Goal: Navigation & Orientation: Understand site structure

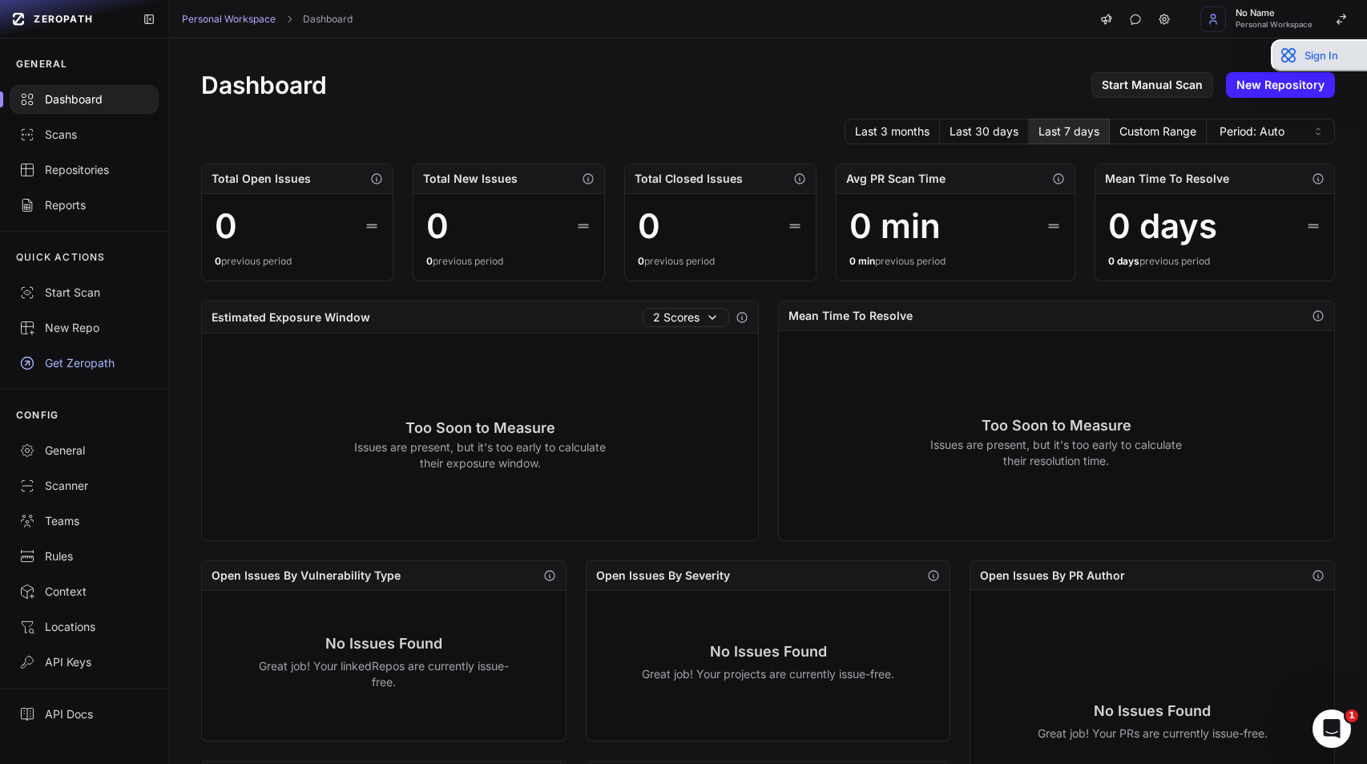
drag, startPoint x: 1356, startPoint y: 178, endPoint x: 1356, endPoint y: 58, distance: 120.2
click at [1356, 58] on button "Sign In" at bounding box center [1319, 55] width 96 height 32
click at [1285, 13] on span "No Name" at bounding box center [1273, 13] width 77 height 9
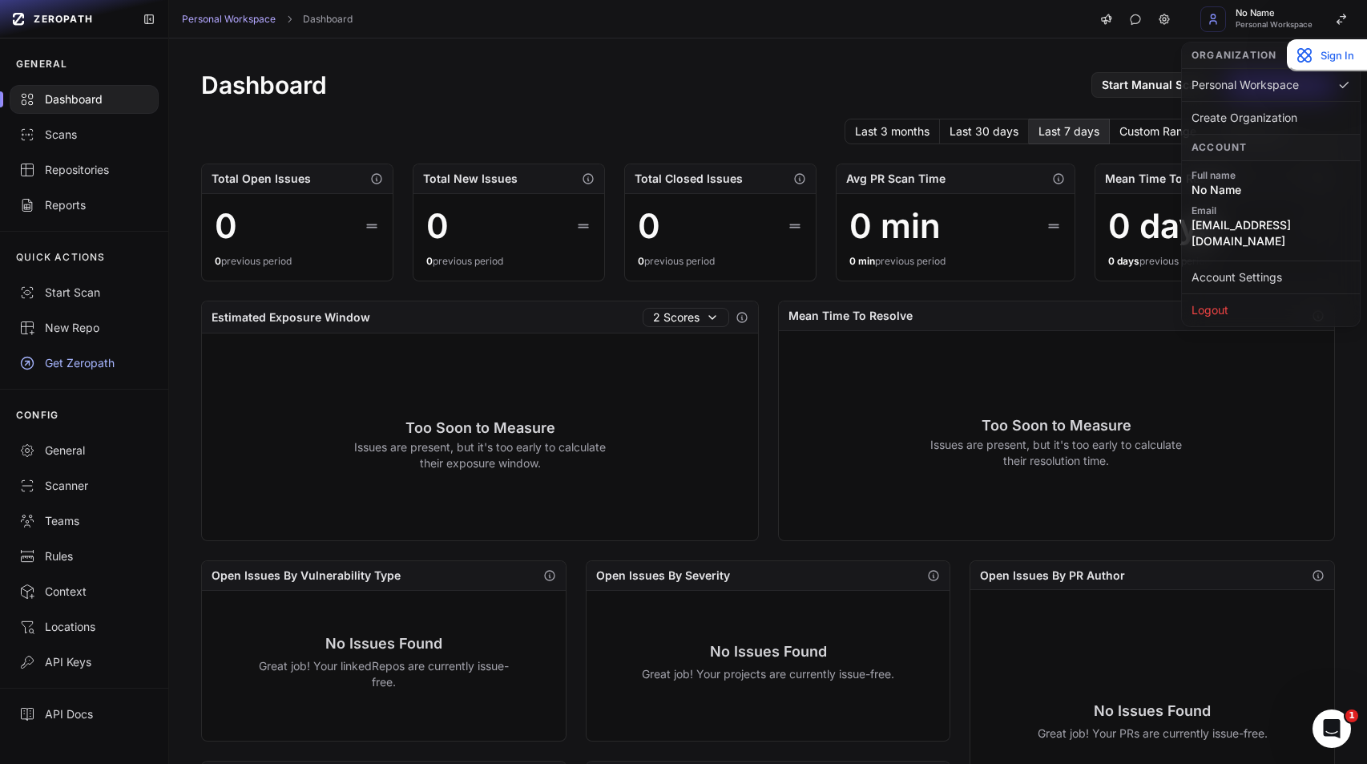
click at [1218, 187] on span "No Name" at bounding box center [1270, 190] width 159 height 16
click at [1247, 189] on span "No Name" at bounding box center [1270, 190] width 159 height 16
click at [1239, 186] on span "No Name" at bounding box center [1270, 190] width 159 height 16
click at [1340, 357] on body "ZEROPATH GENERAL Dashboard Scans Repositories Reports QUICK ACTIONS Start Scan …" at bounding box center [683, 382] width 1367 height 764
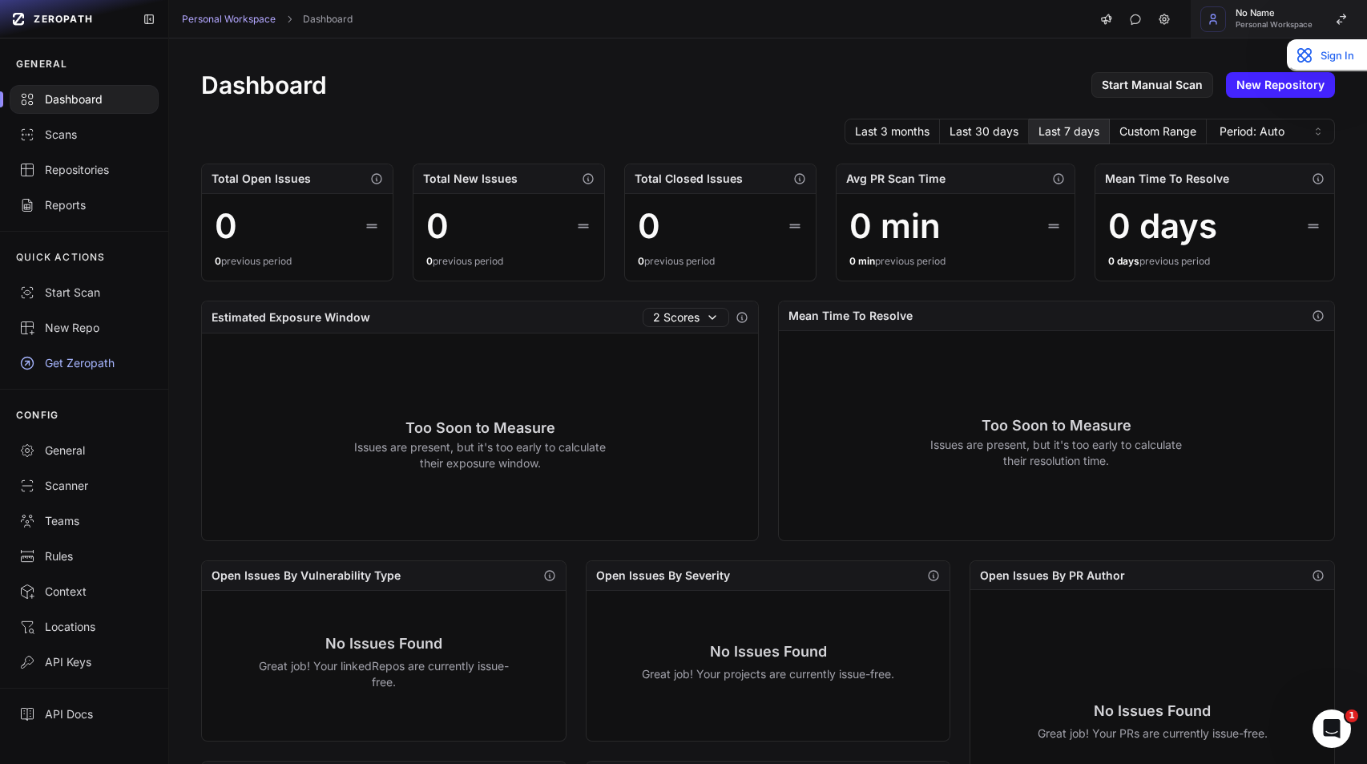
click at [1255, 18] on div "No Name Personal Workspace" at bounding box center [1273, 19] width 77 height 20
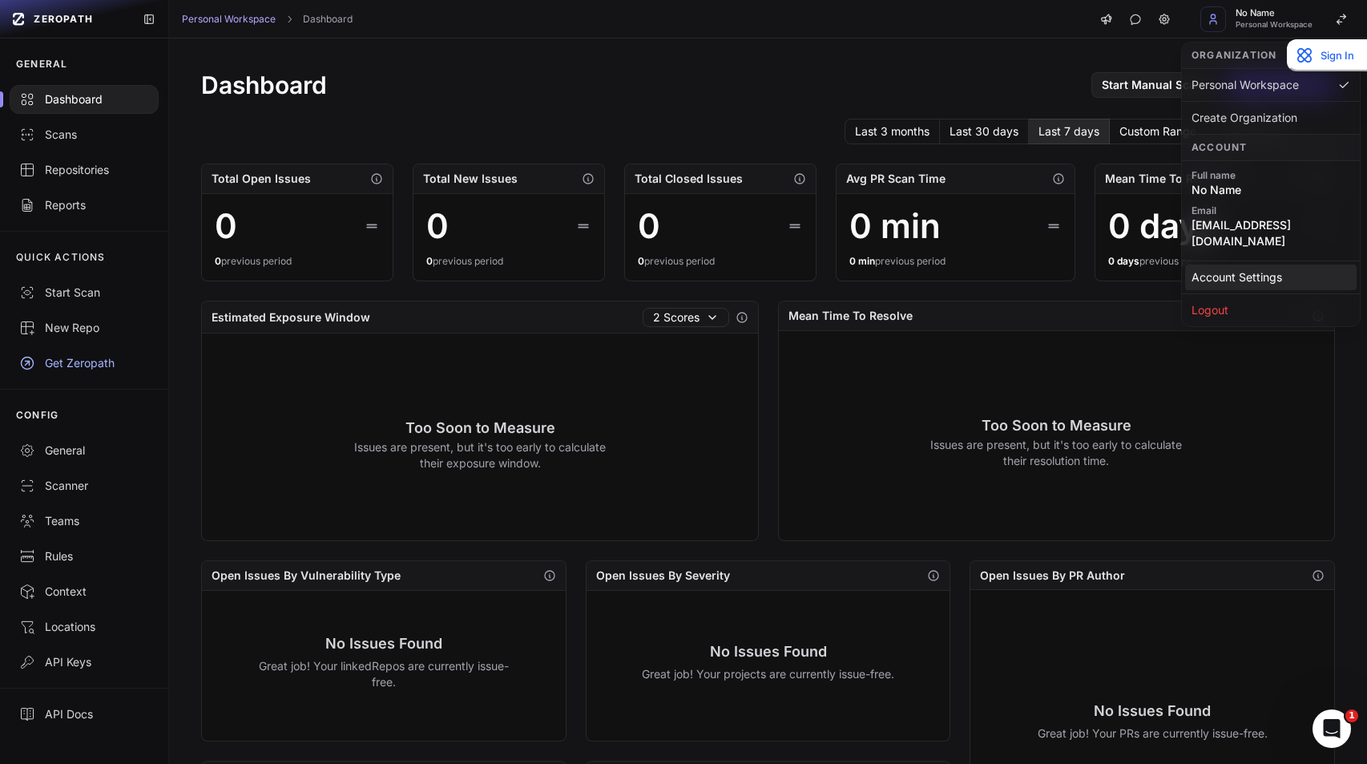
click at [1222, 264] on link "Account Settings" at bounding box center [1270, 277] width 171 height 26
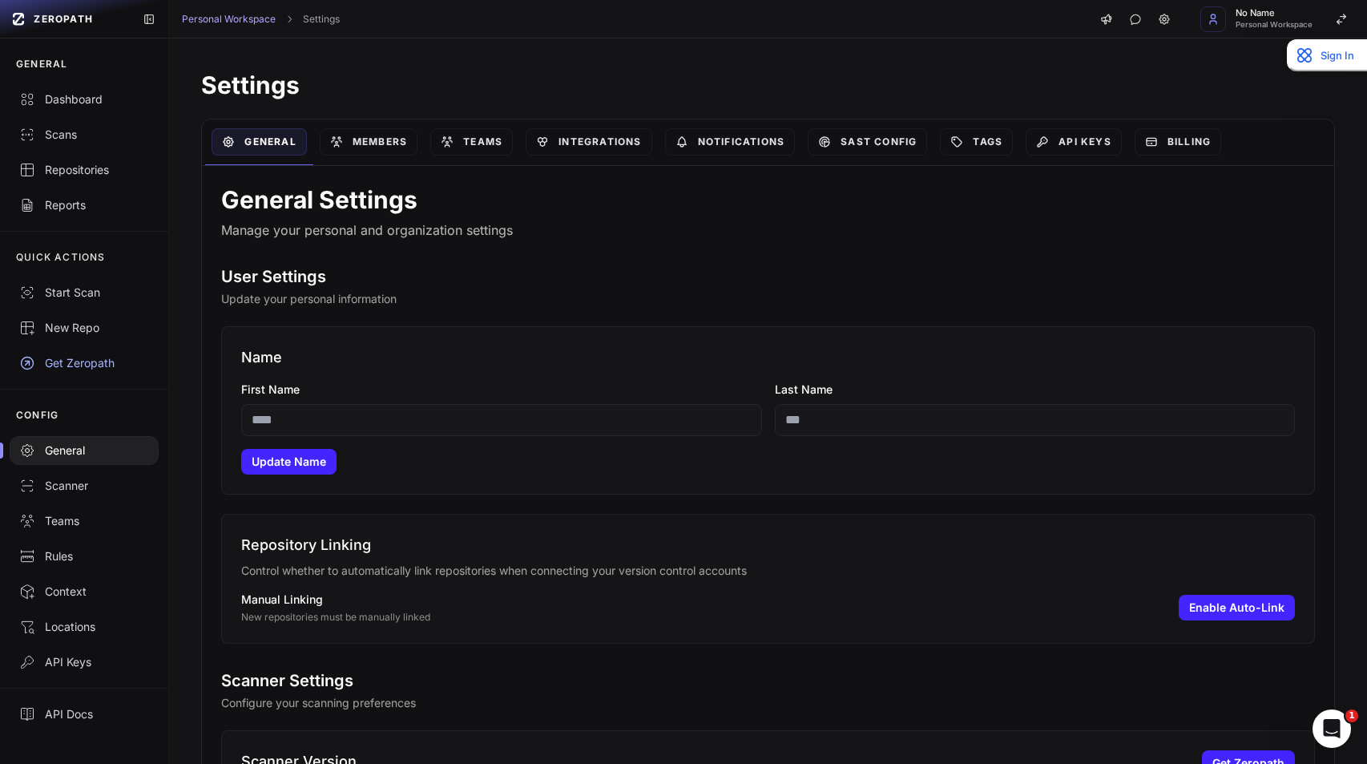
click at [493, 426] on input "First Name" at bounding box center [501, 420] width 520 height 32
type input "***"
type input "*******"
click at [305, 464] on button "Update Name" at bounding box center [288, 462] width 95 height 26
click at [1187, 155] on div "Billing" at bounding box center [1177, 142] width 99 height 46
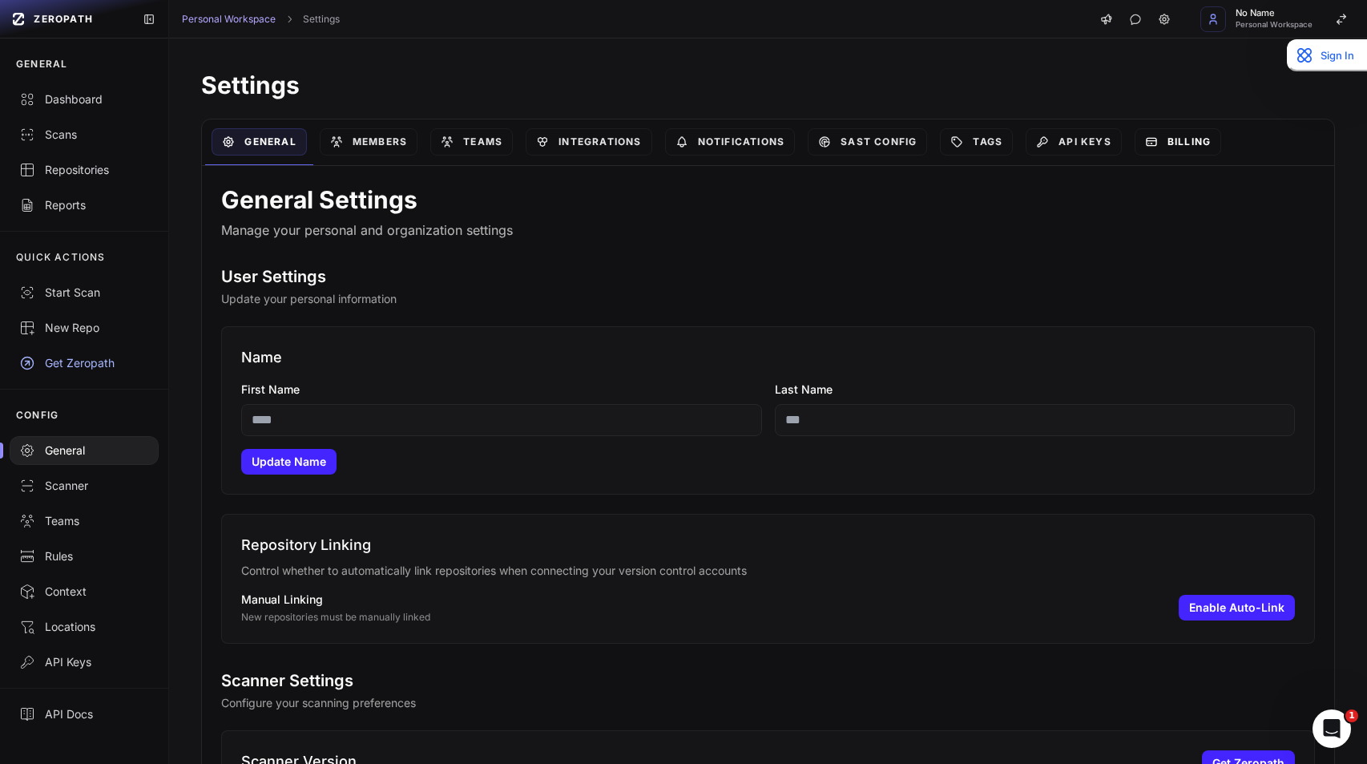
click at [1186, 147] on link "Billing" at bounding box center [1177, 141] width 87 height 27
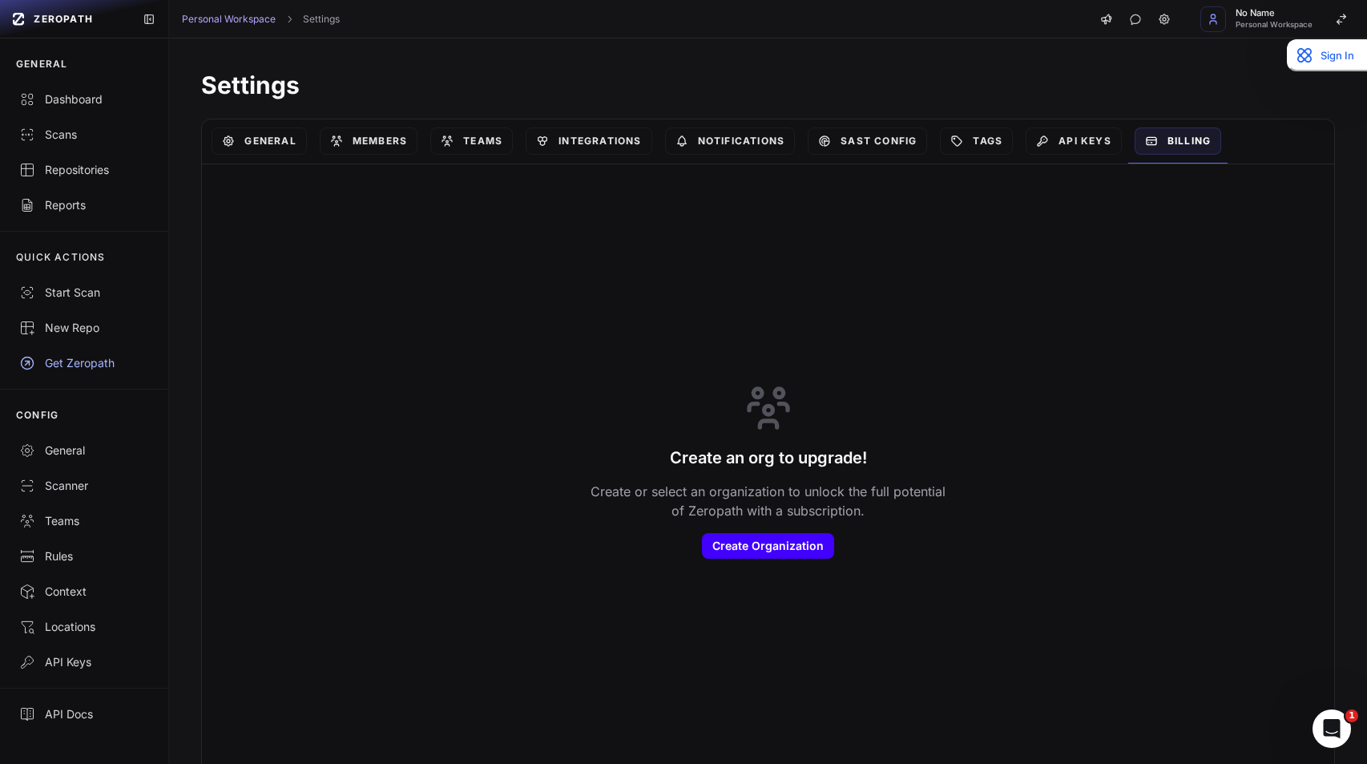
click at [749, 547] on button "Create Organization" at bounding box center [768, 546] width 132 height 26
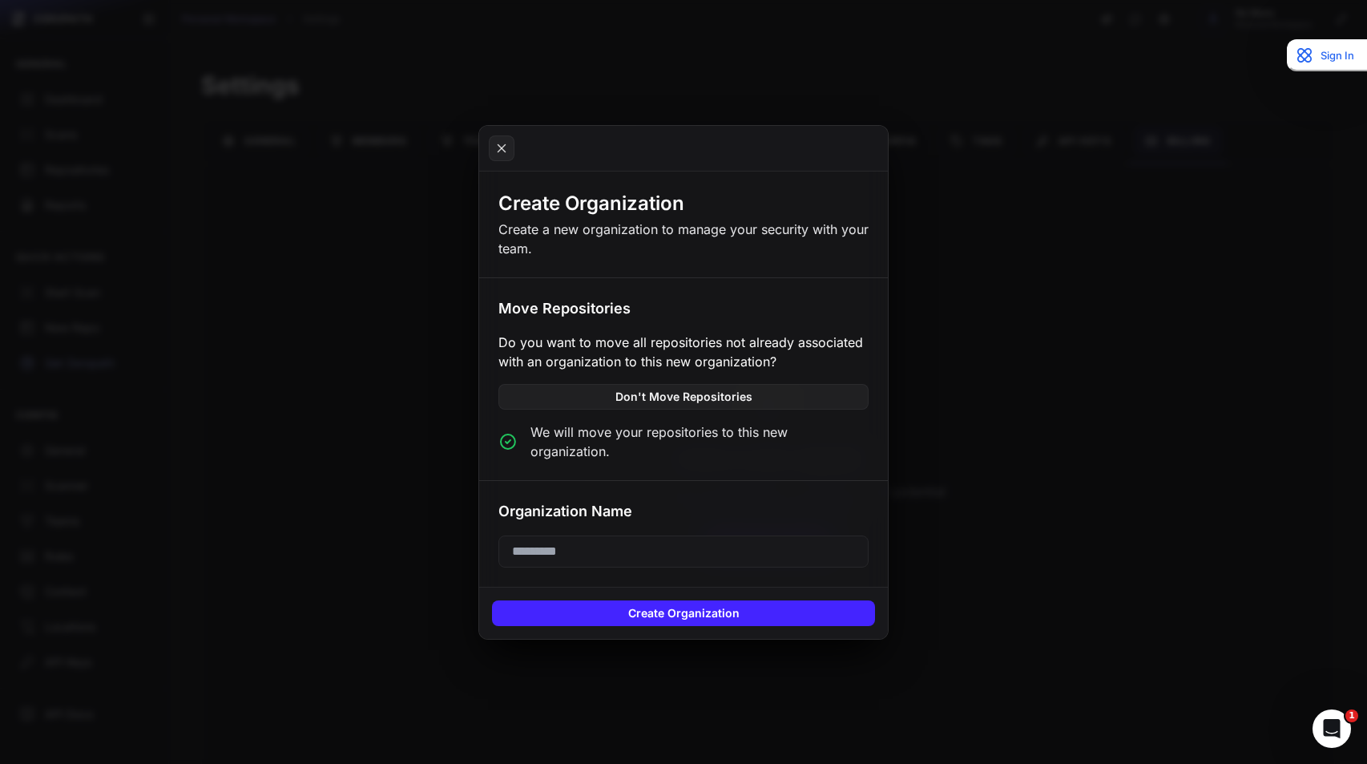
click at [749, 547] on input "text" at bounding box center [683, 551] width 370 height 32
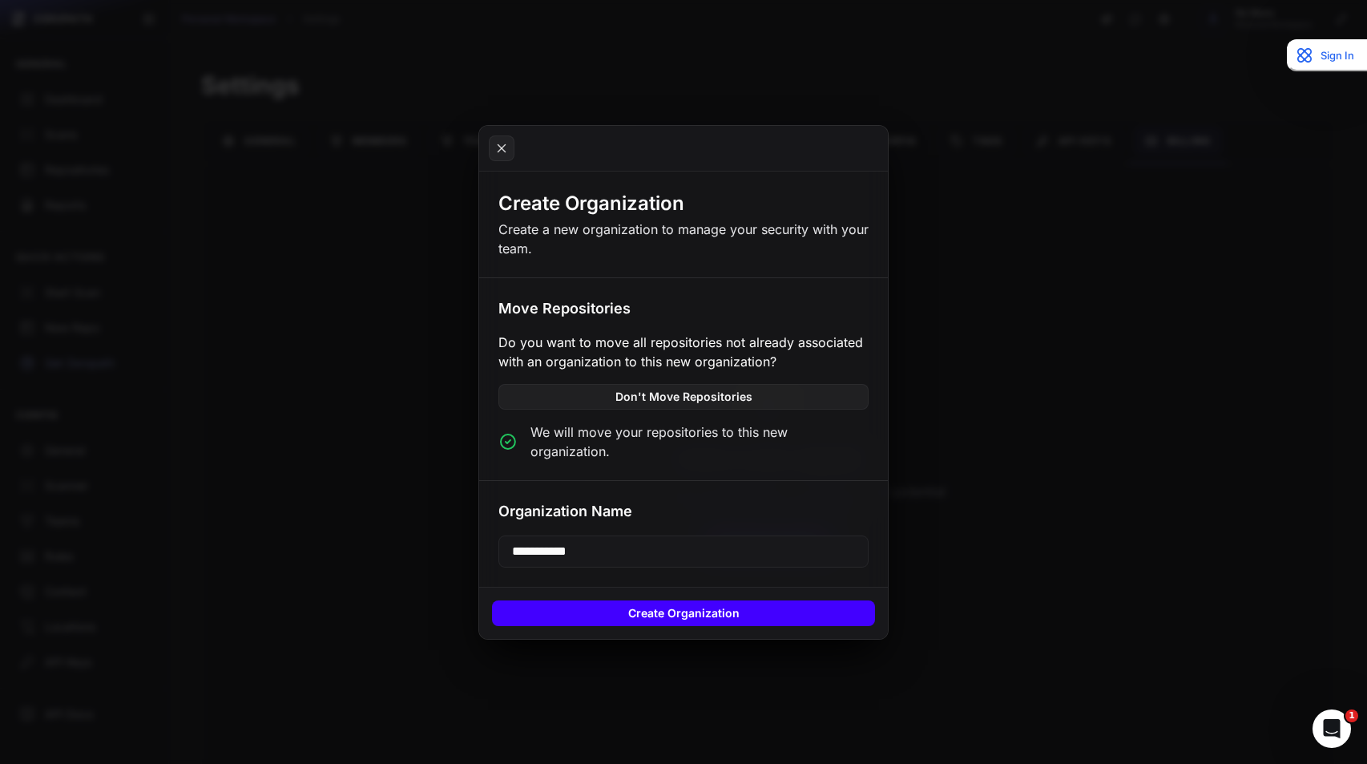
type input "**********"
click at [723, 606] on button "Create Organization" at bounding box center [683, 613] width 383 height 26
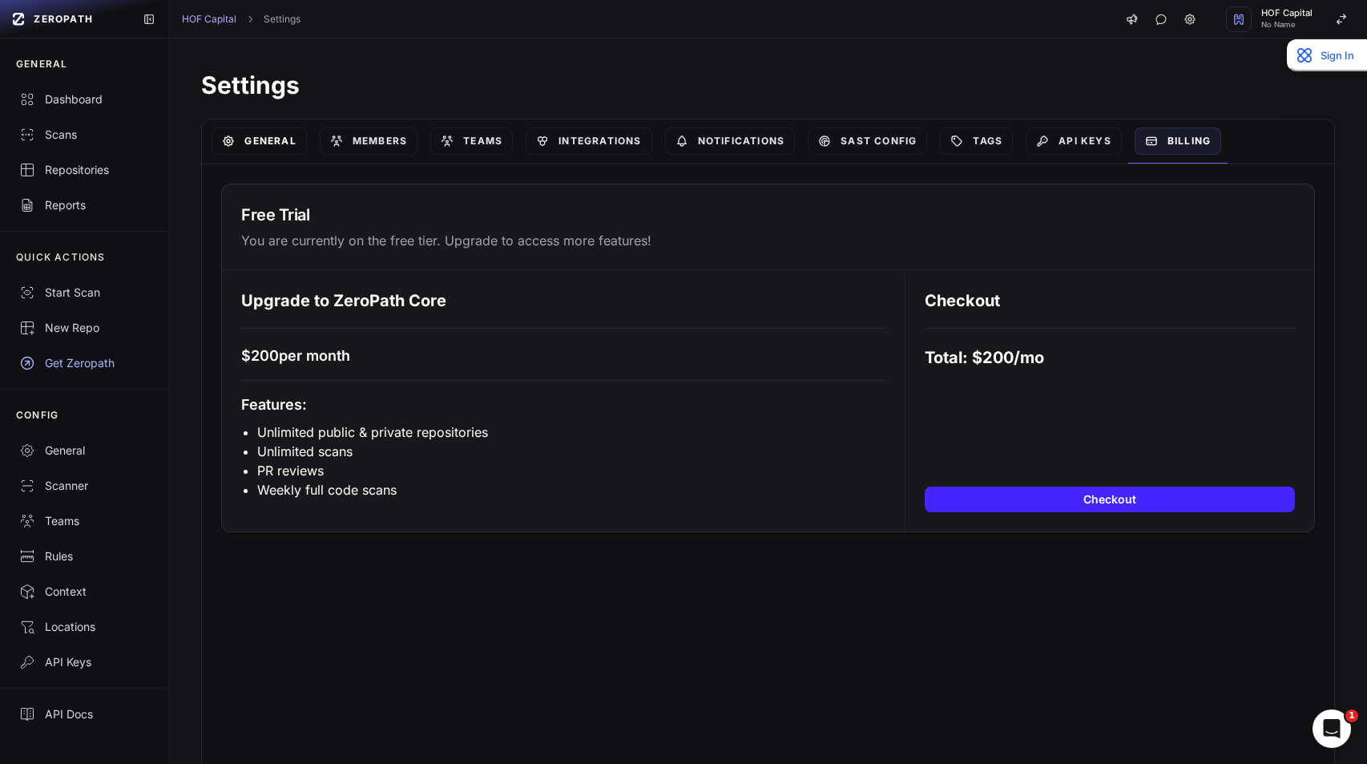
click at [283, 143] on link "General" at bounding box center [259, 140] width 95 height 27
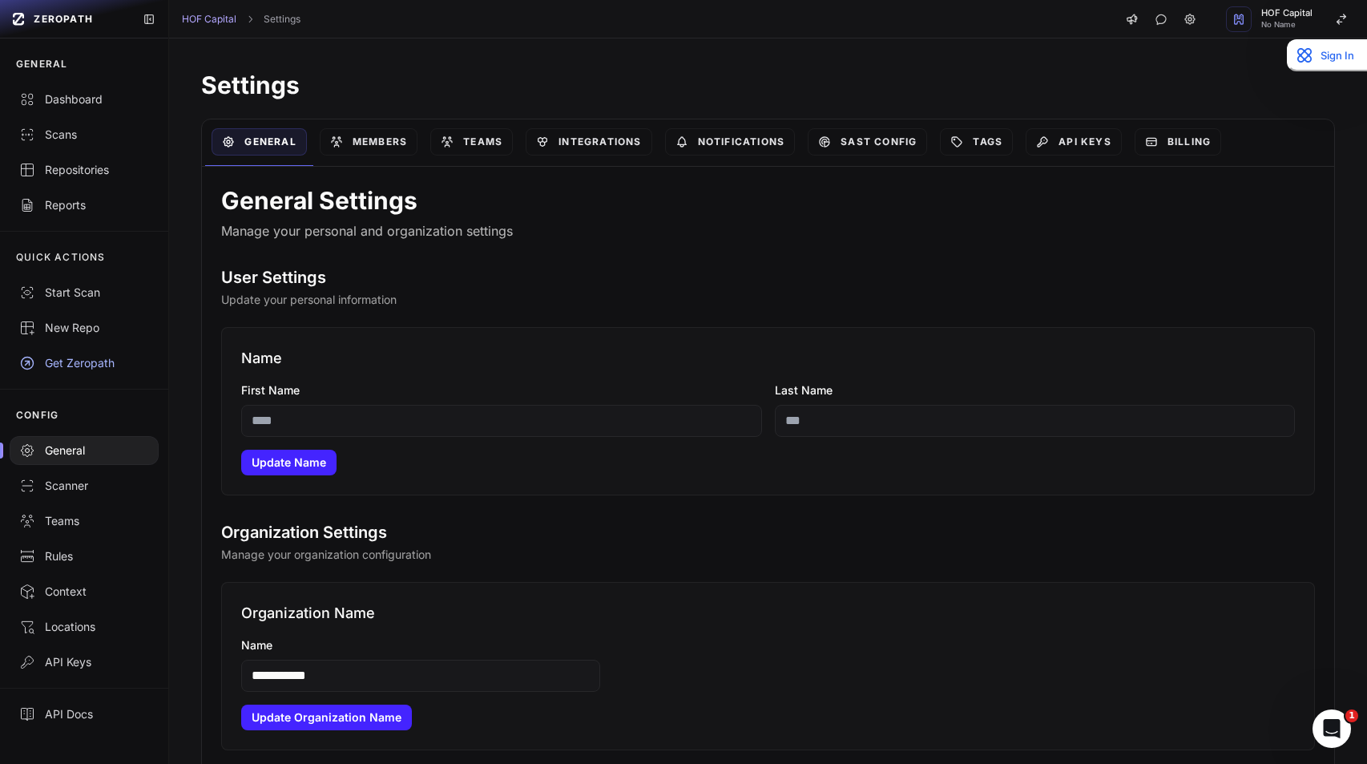
click at [349, 416] on input "First Name" at bounding box center [501, 421] width 520 height 32
type input "*"
type input "*******"
type input "******"
click at [283, 465] on button "Update Name" at bounding box center [288, 462] width 95 height 26
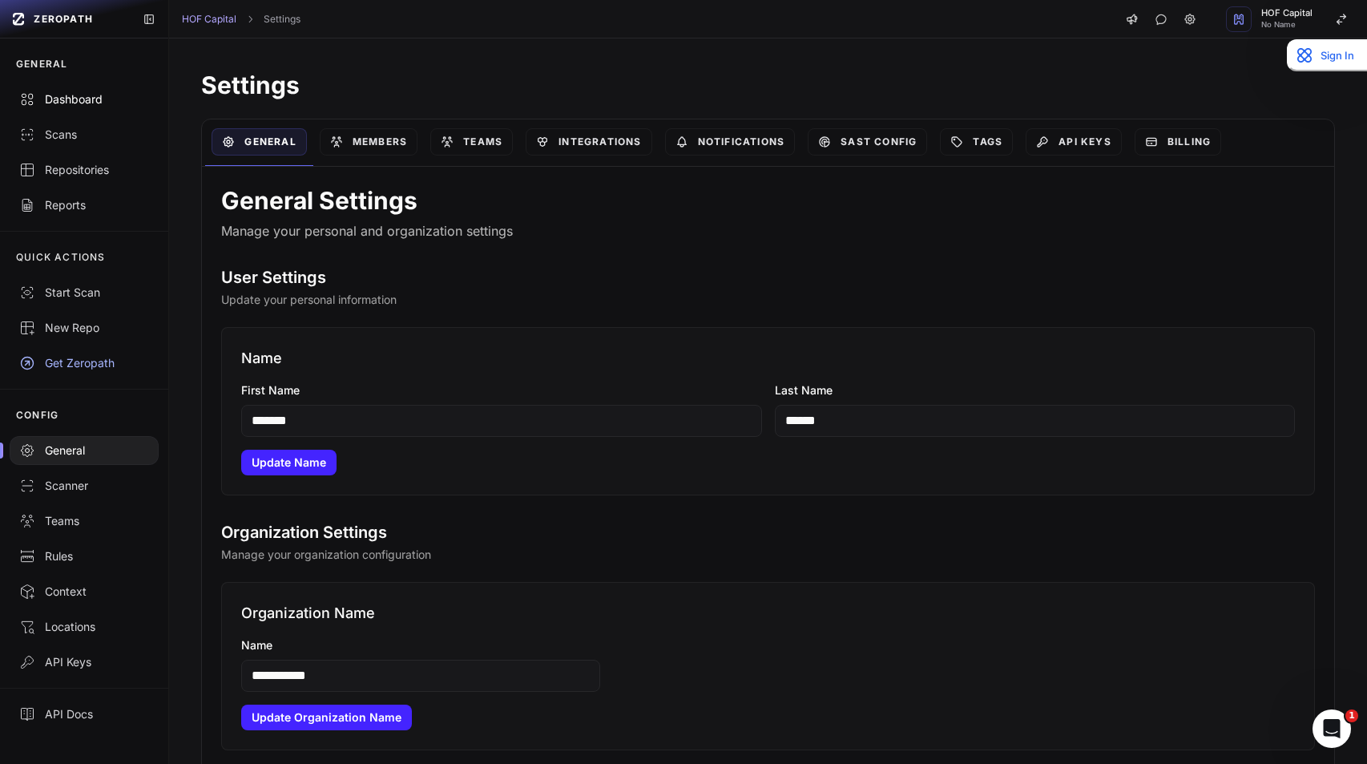
click at [58, 90] on link "Dashboard" at bounding box center [84, 99] width 168 height 35
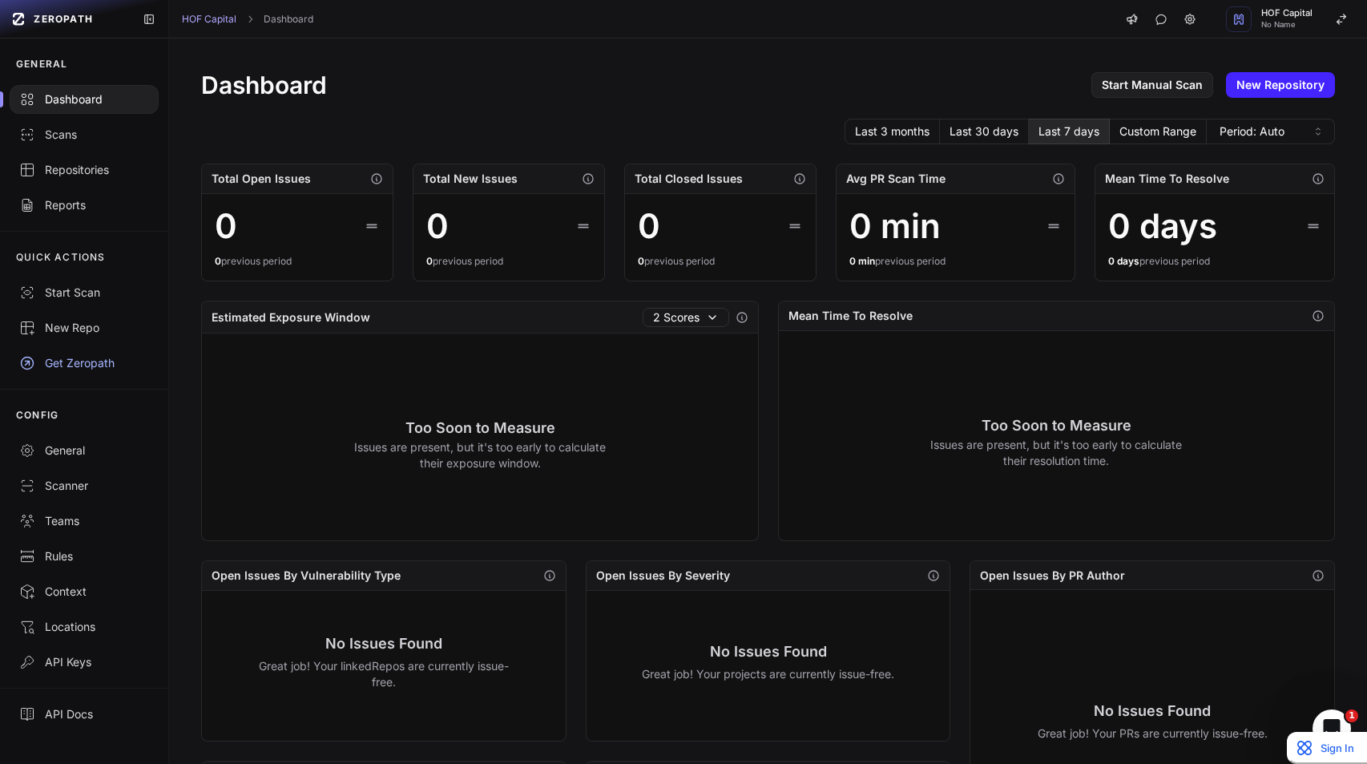
drag, startPoint x: 1326, startPoint y: 54, endPoint x: 1247, endPoint y: 784, distance: 734.1
click at [1247, 763] on html "ZEROPATH GENERAL Dashboard Scans Repositories Reports QUICK ACTIONS Start Scan …" at bounding box center [683, 382] width 1367 height 764
click at [1150, 130] on button "Custom Range" at bounding box center [1158, 132] width 97 height 26
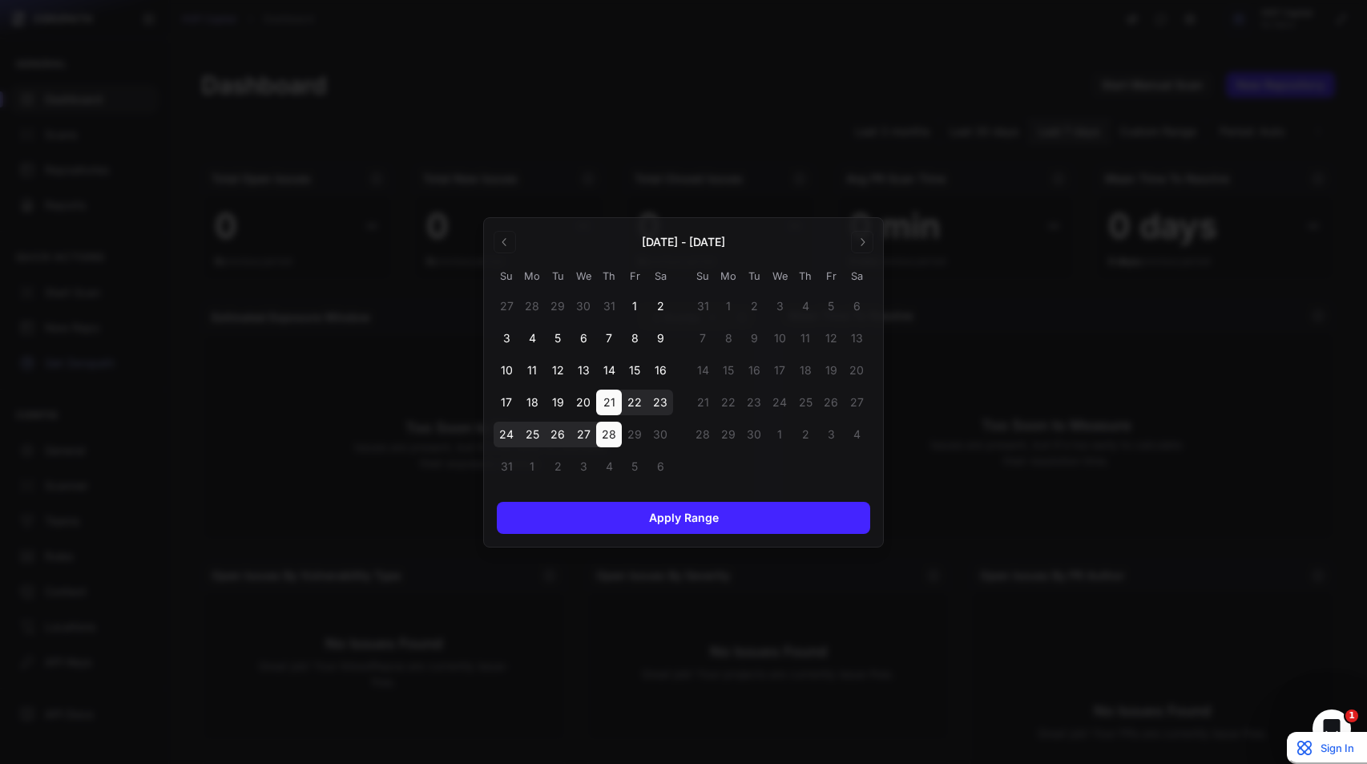
click at [799, 159] on div at bounding box center [683, 382] width 1367 height 764
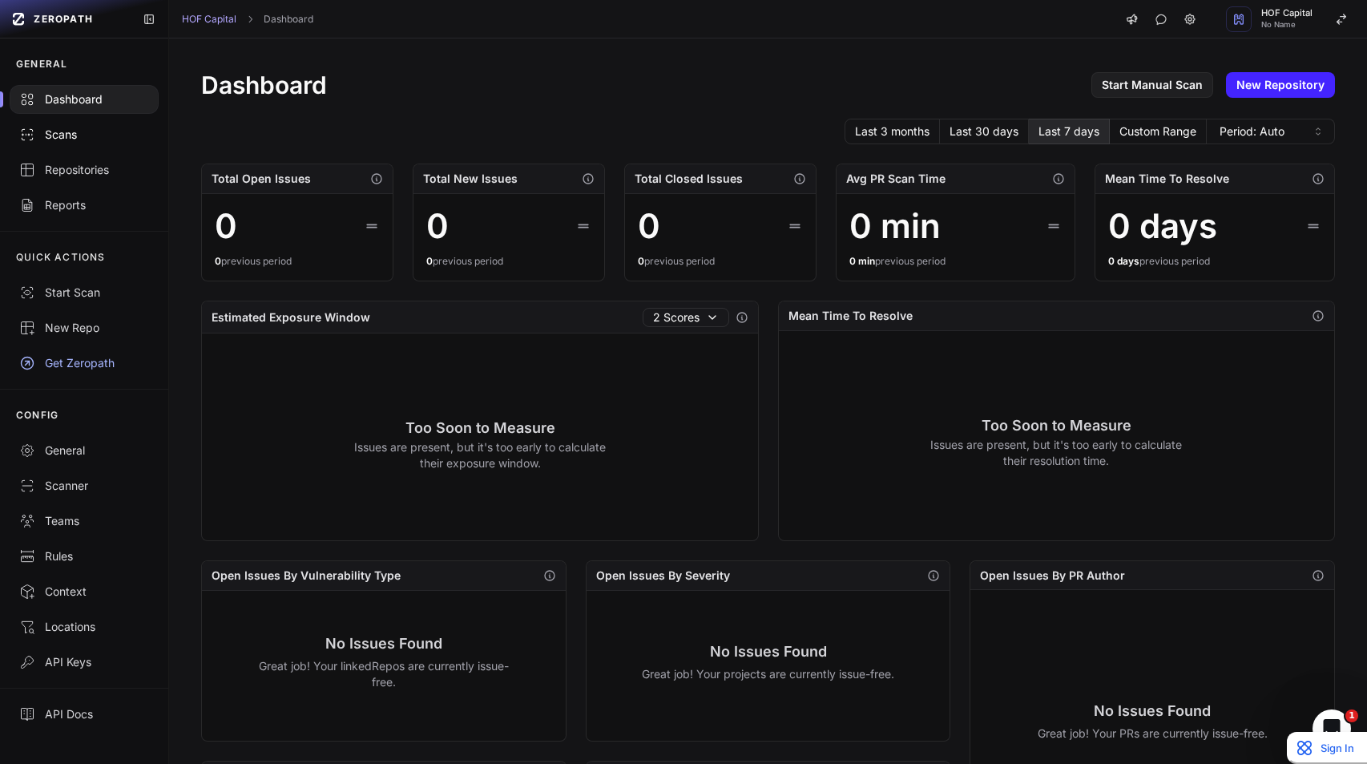
click at [83, 138] on div "Scans" at bounding box center [84, 135] width 130 height 16
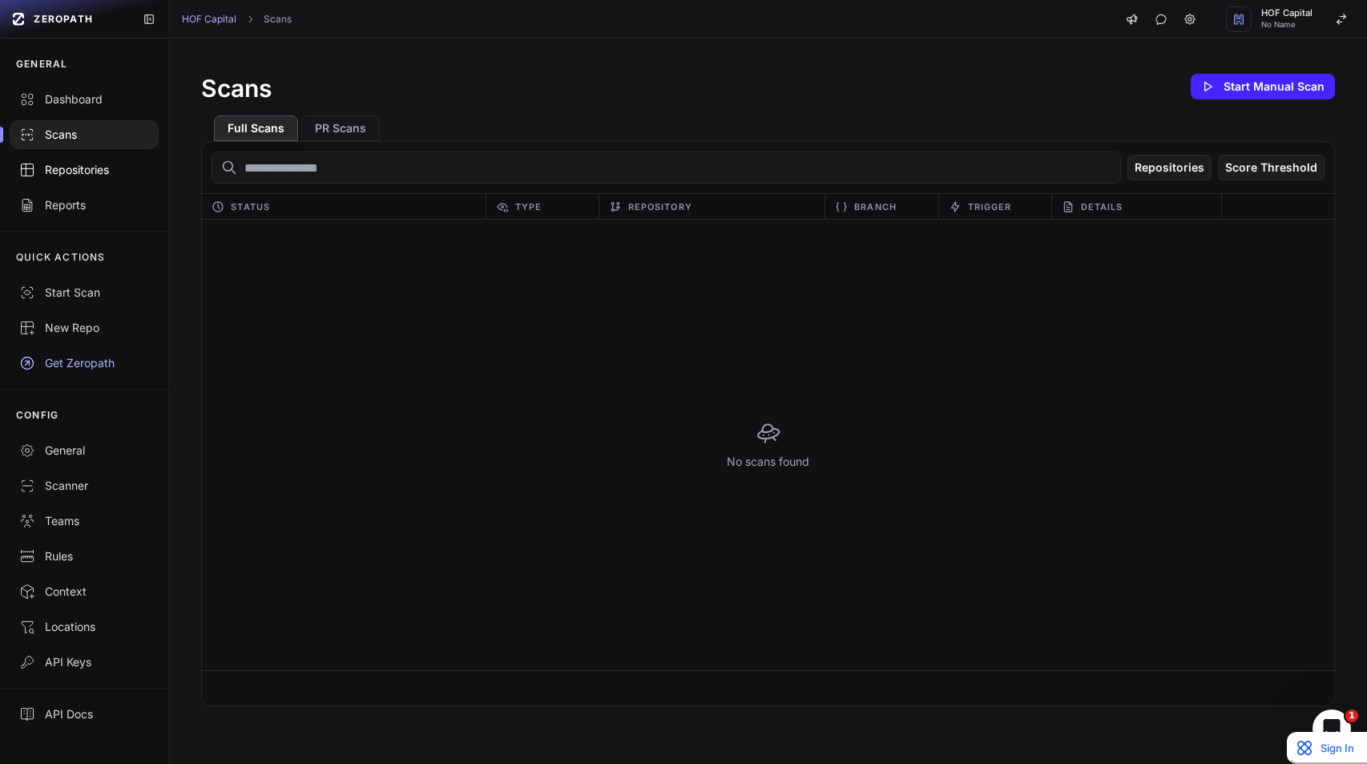
click at [88, 174] on div "Repositories" at bounding box center [84, 170] width 130 height 16
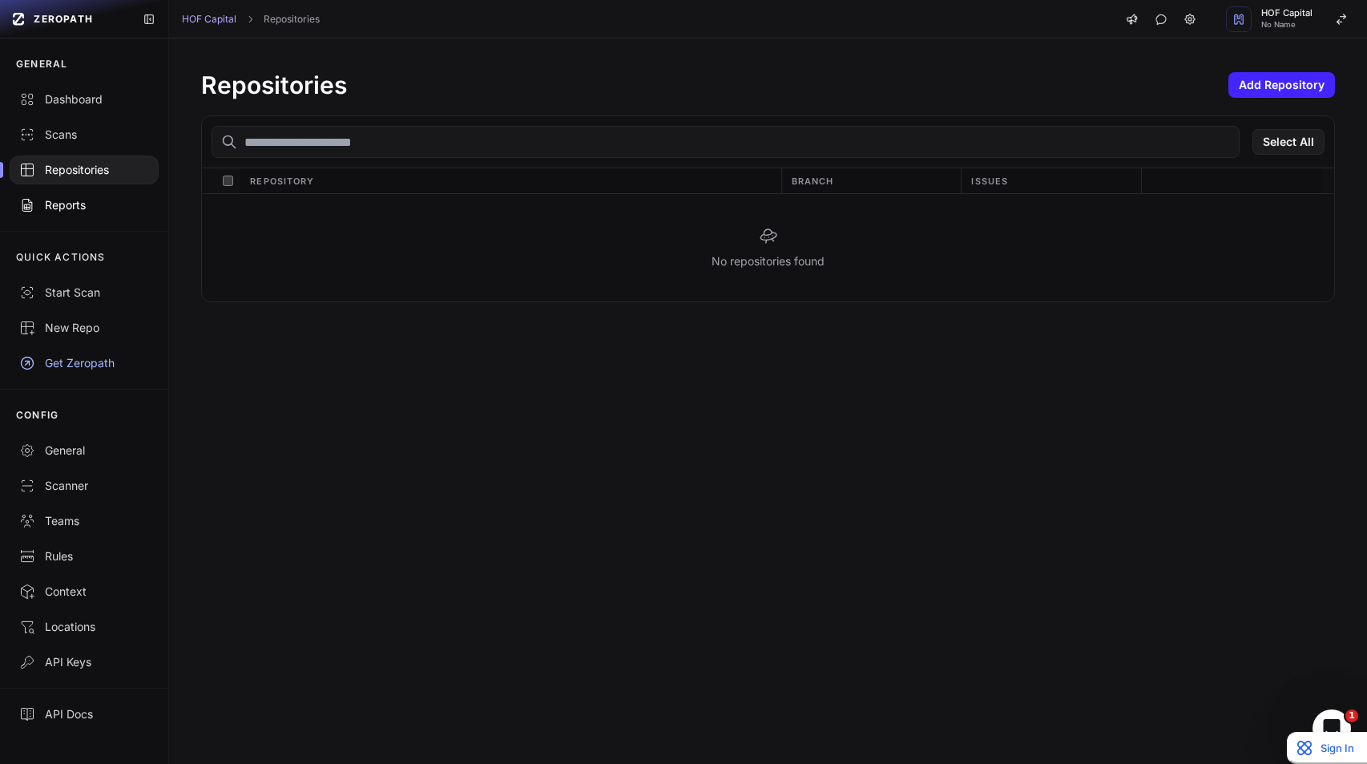
click at [88, 204] on div "Reports" at bounding box center [84, 205] width 130 height 16
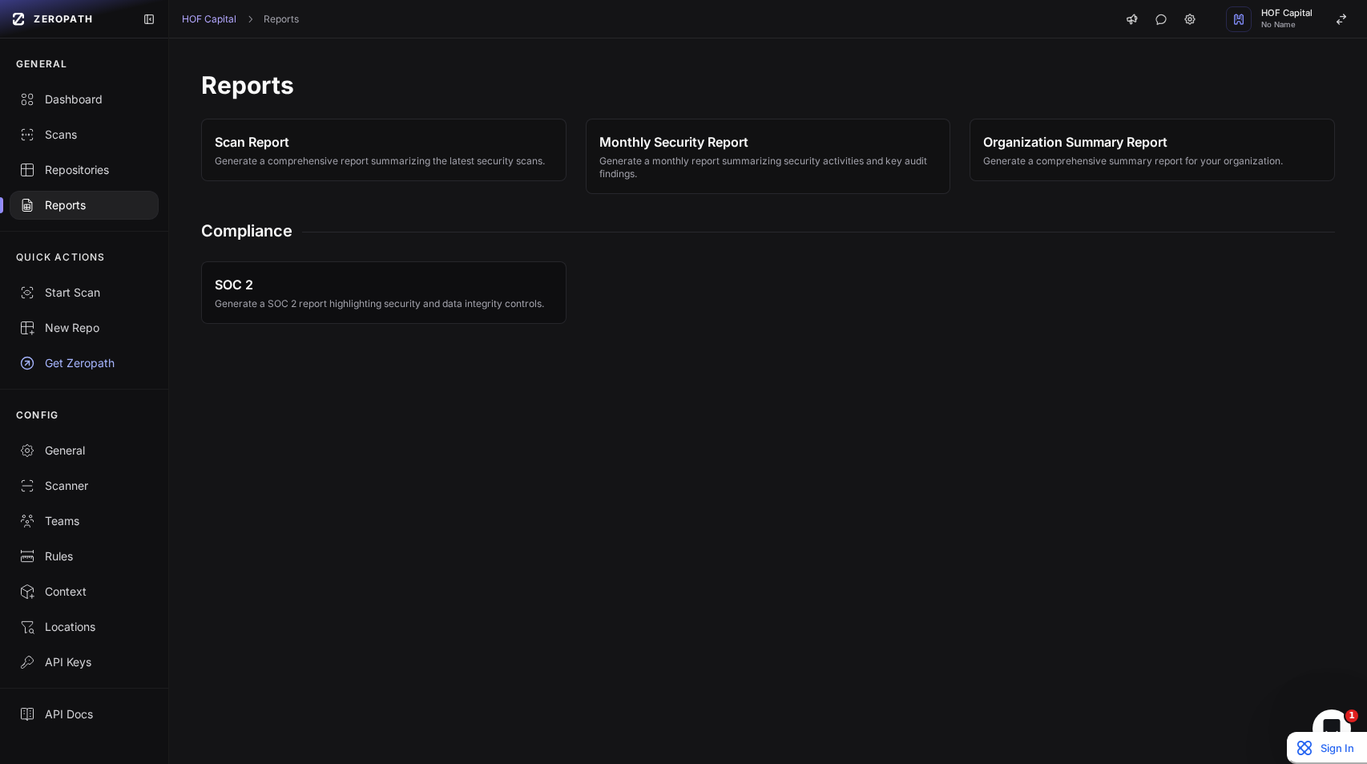
click at [276, 296] on span "SOC 2 Generate a SOC 2 report highlighting security and data integrity controls." at bounding box center [379, 292] width 329 height 35
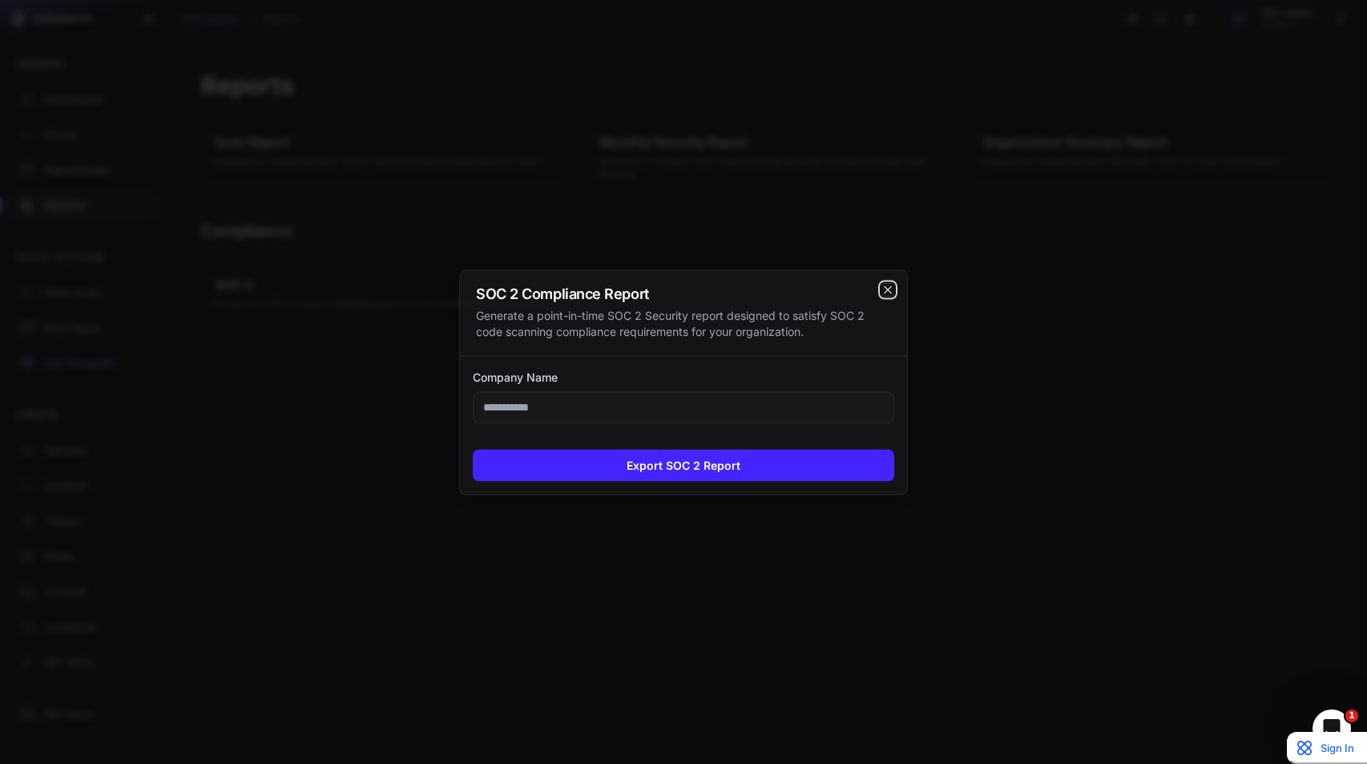
click at [884, 288] on icon "cross 2," at bounding box center [887, 289] width 13 height 13
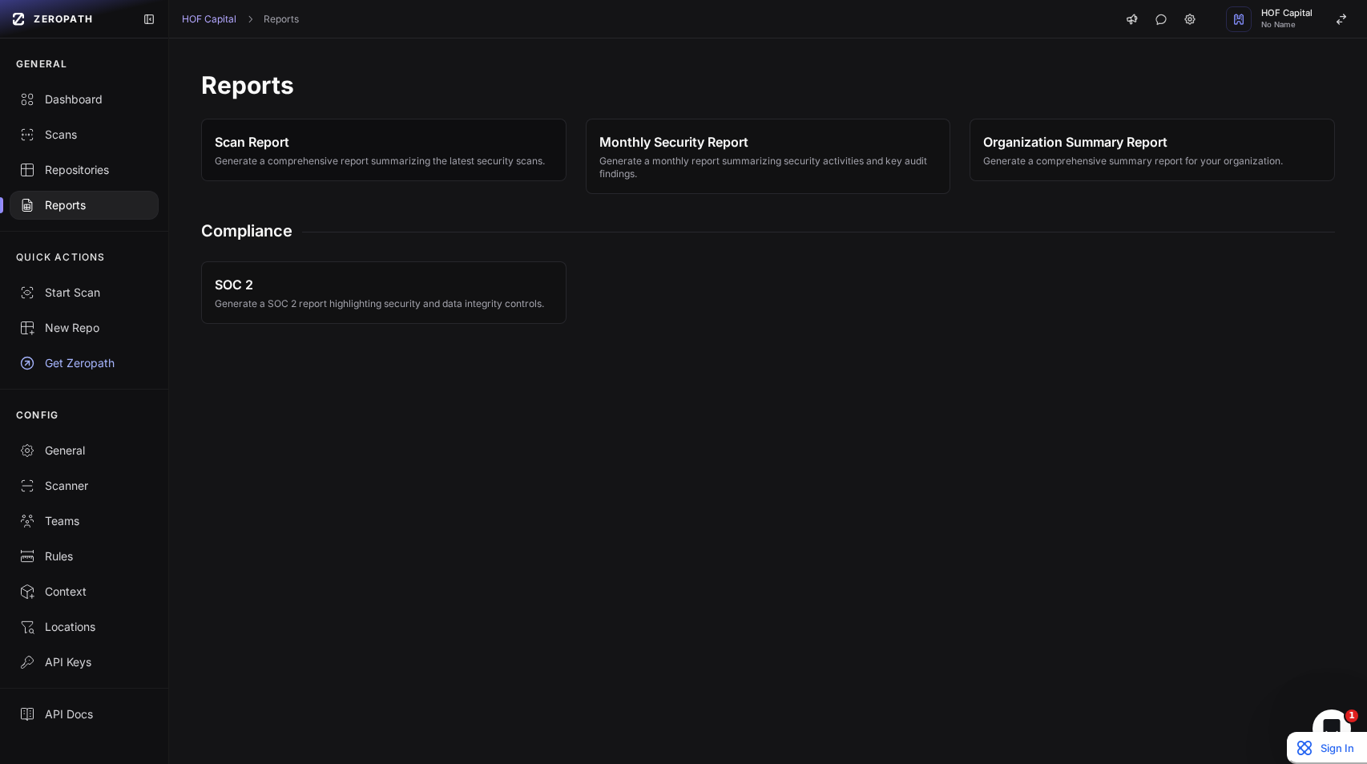
click at [382, 163] on span "Generate a comprehensive report summarizing the latest security scans." at bounding box center [380, 161] width 330 height 13
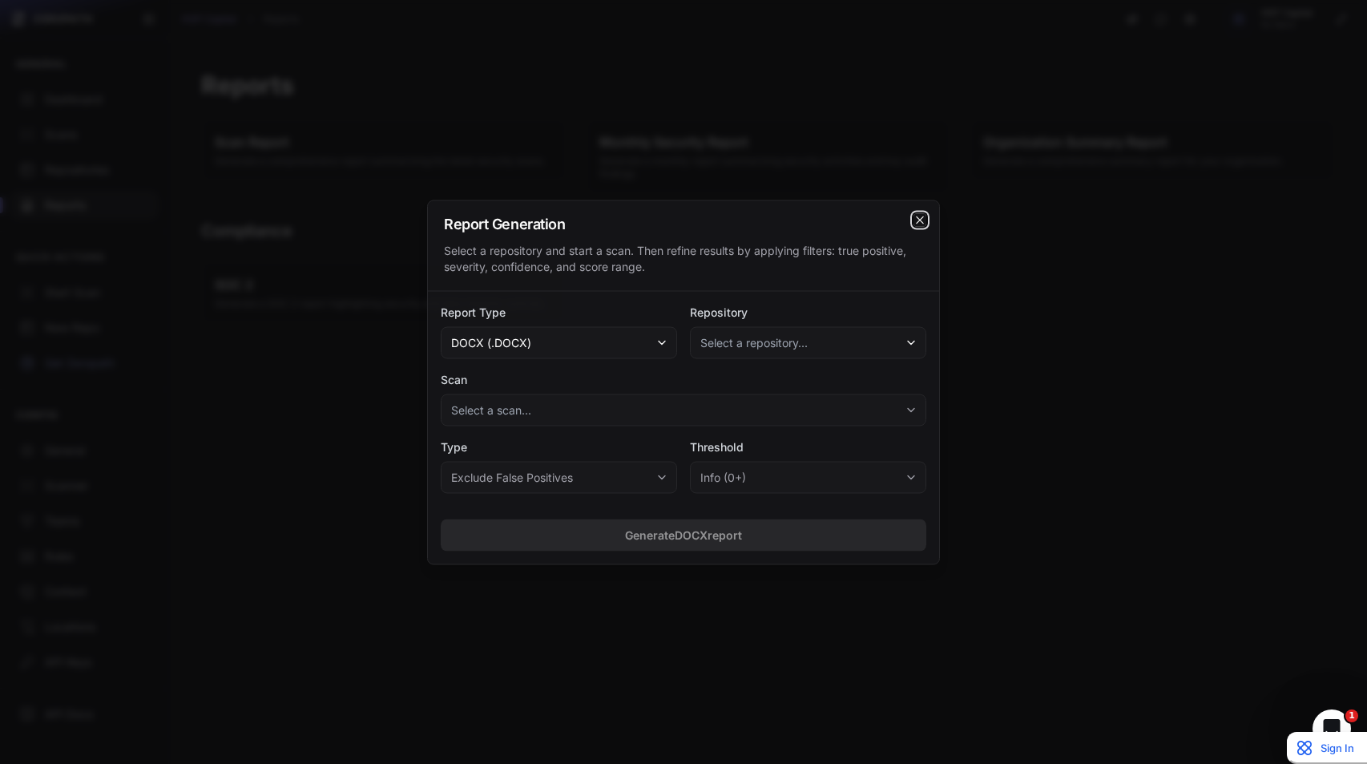
click at [917, 224] on icon "cross 2," at bounding box center [919, 219] width 13 height 13
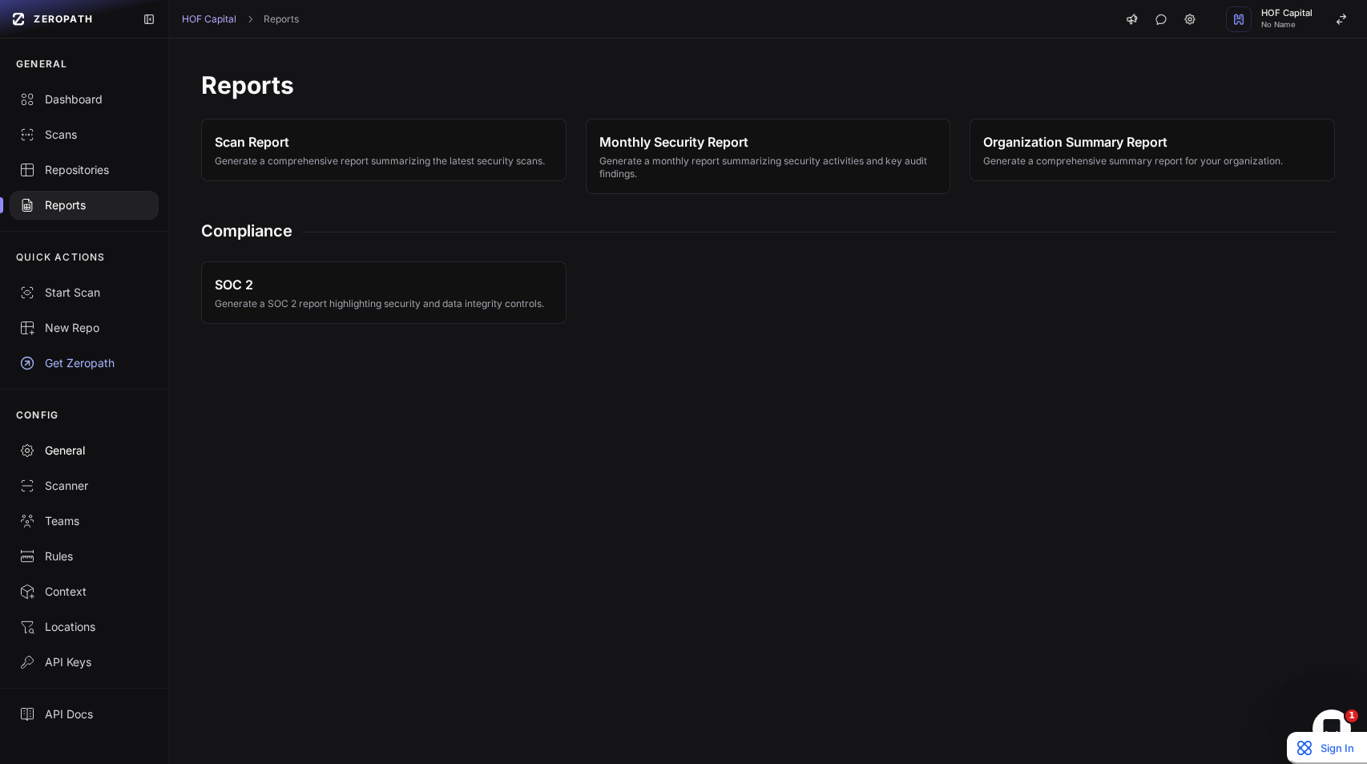
click at [71, 461] on link "General" at bounding box center [84, 450] width 168 height 35
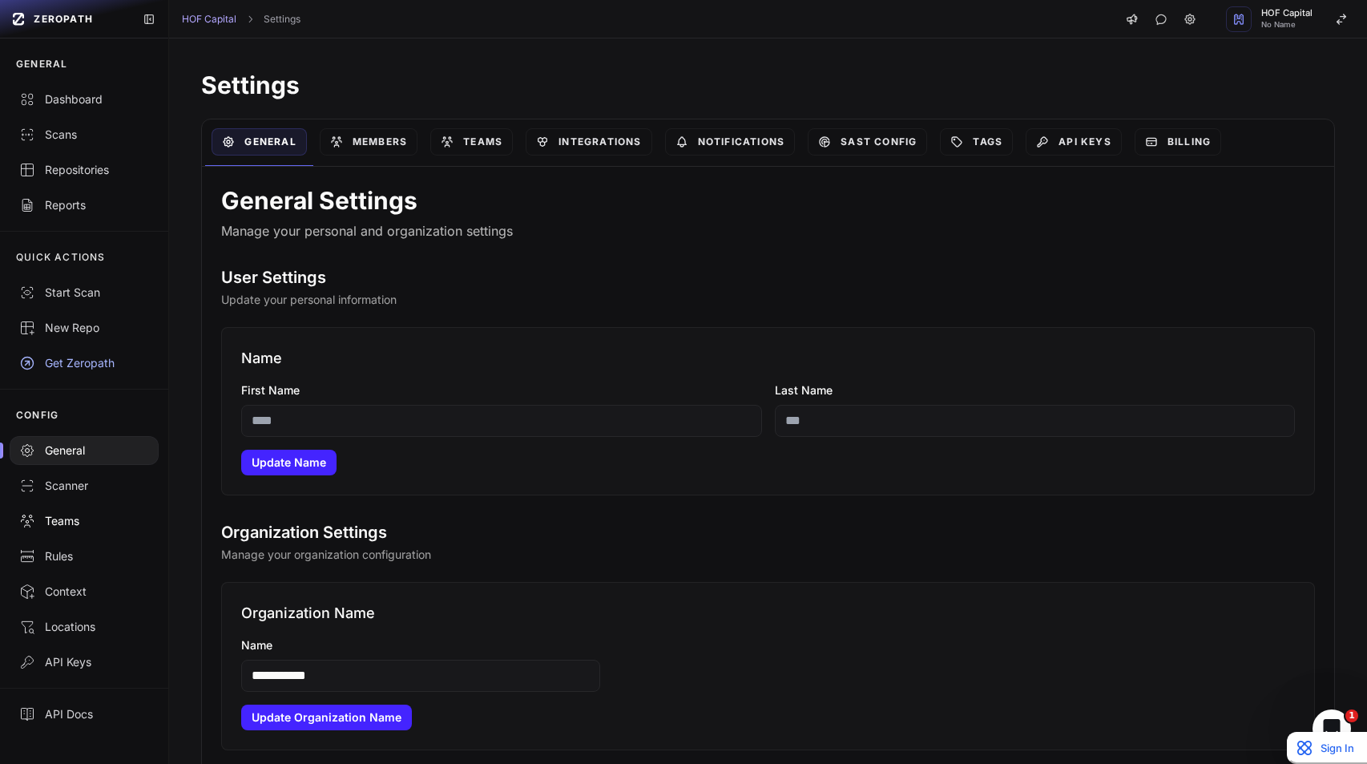
click at [70, 510] on link "Teams" at bounding box center [84, 520] width 168 height 35
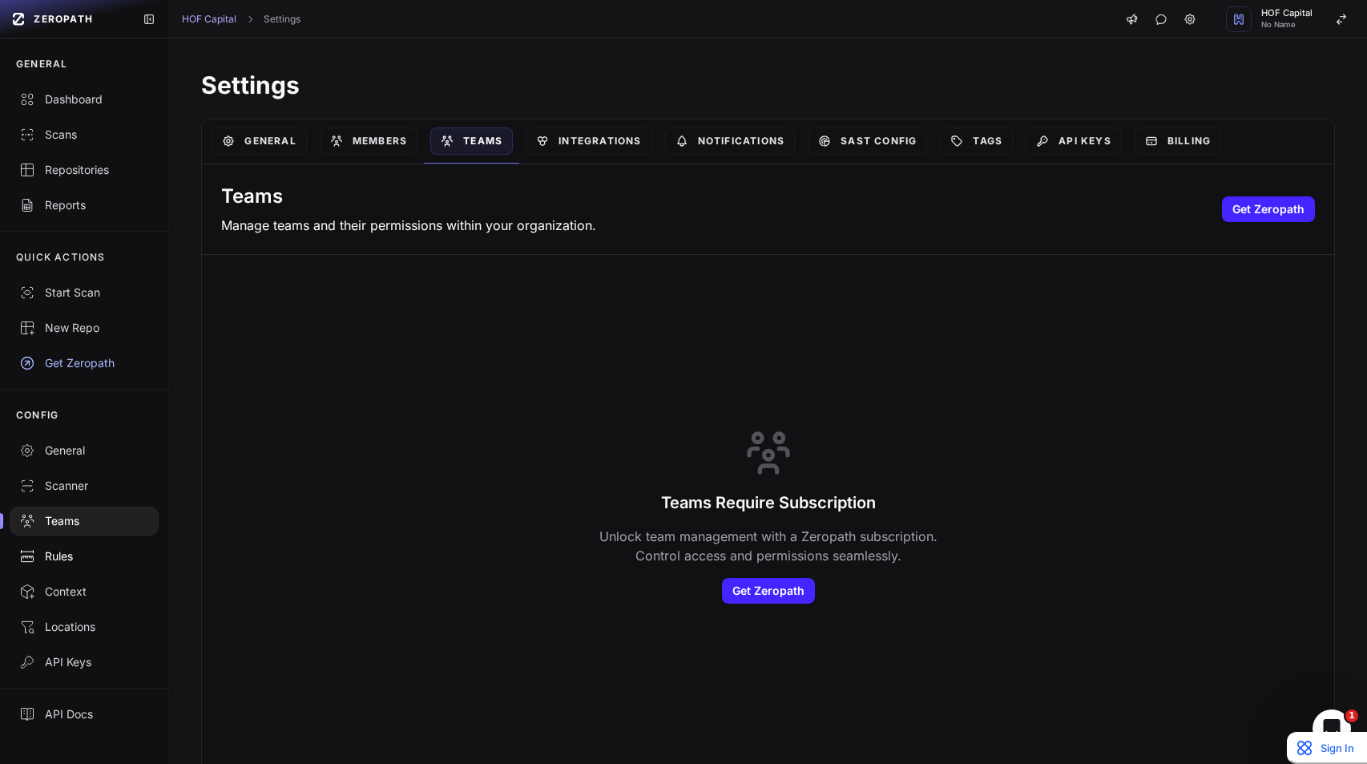
click at [70, 545] on link "Rules" at bounding box center [84, 555] width 168 height 35
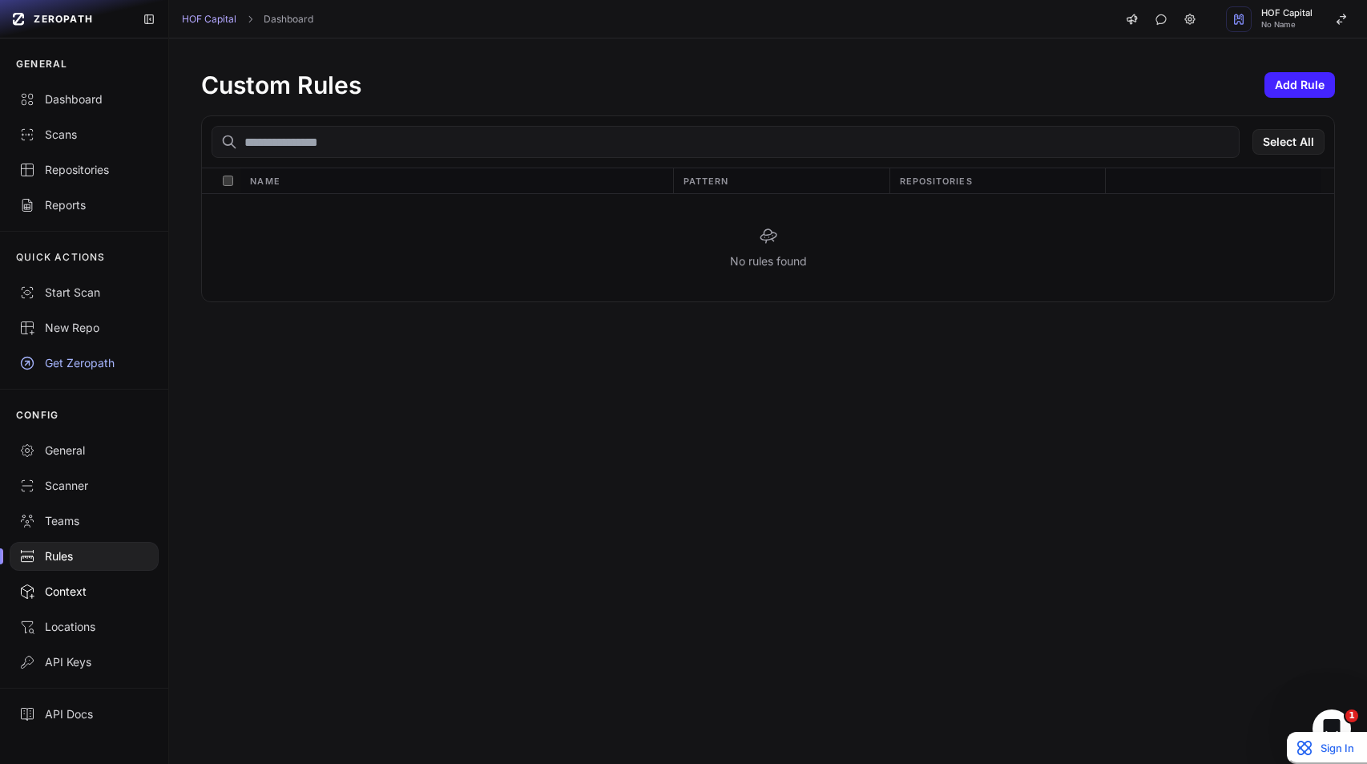
click at [68, 607] on link "Context" at bounding box center [84, 591] width 168 height 35
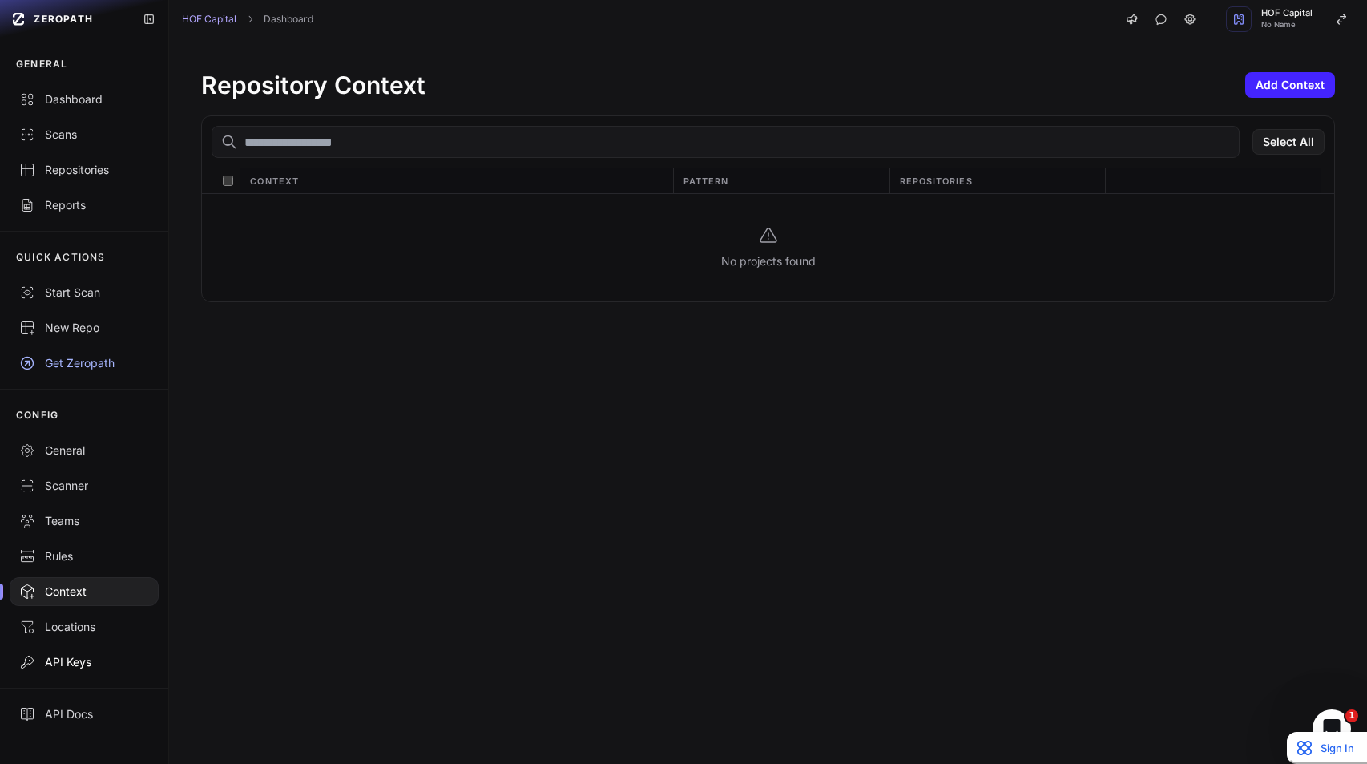
click at [71, 653] on link "API Keys" at bounding box center [84, 661] width 168 height 35
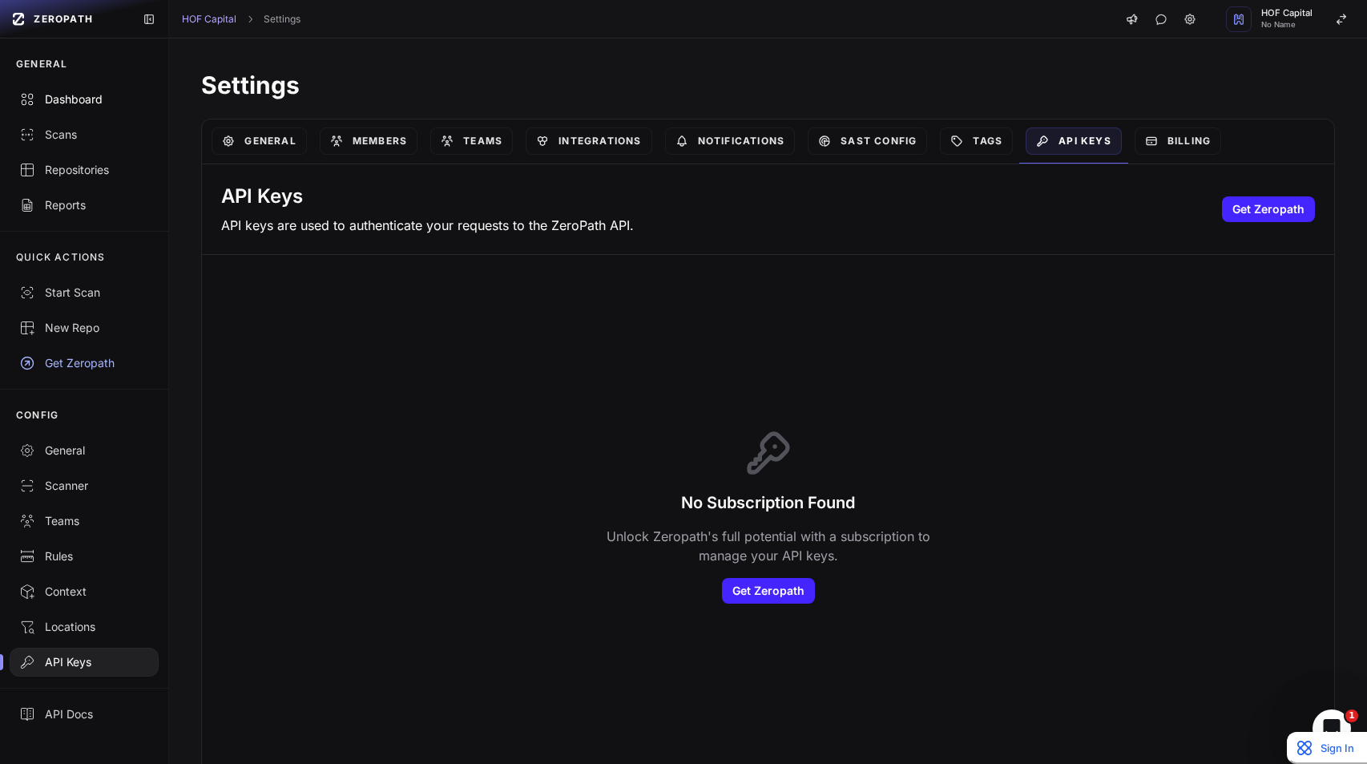
click at [79, 96] on div "Dashboard" at bounding box center [84, 99] width 130 height 16
